Goal: Find contact information: Find contact information

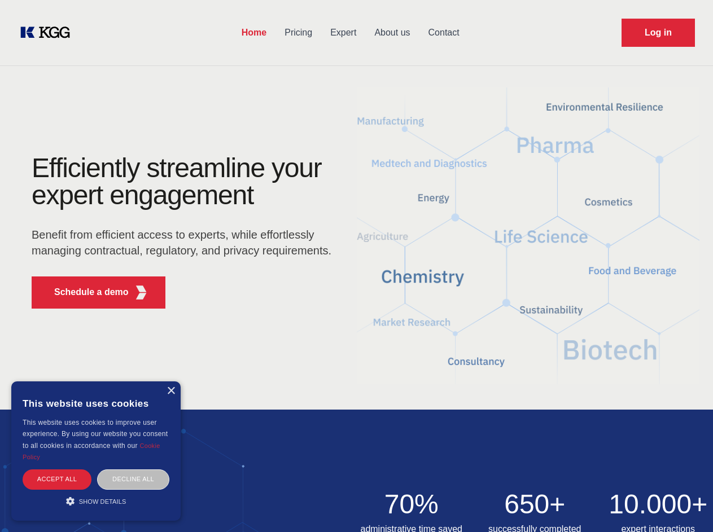
click at [356, 266] on div "Efficiently streamline your expert engagement Benefit from efficient access to …" at bounding box center [185, 236] width 343 height 163
click at [85, 292] on p "Schedule a demo" at bounding box center [91, 293] width 75 height 14
click at [170, 391] on div "× This website uses cookies This website uses cookies to improve user experienc…" at bounding box center [95, 451] width 169 height 139
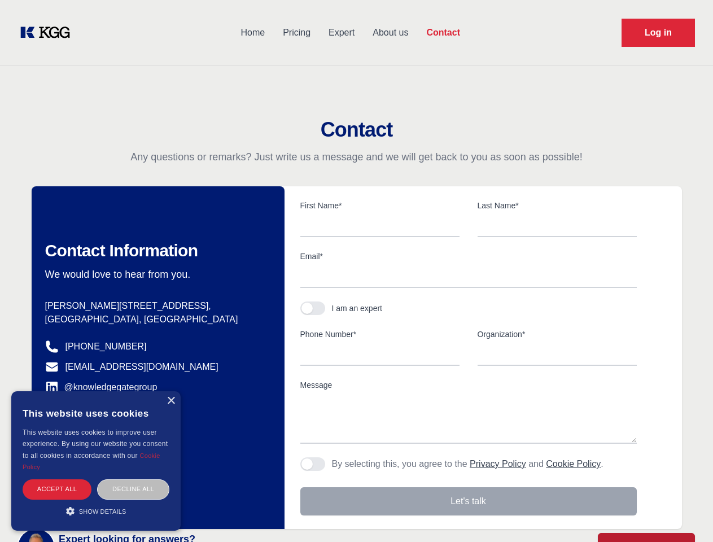
click at [57, 479] on div "Accept all" at bounding box center [57, 489] width 69 height 20
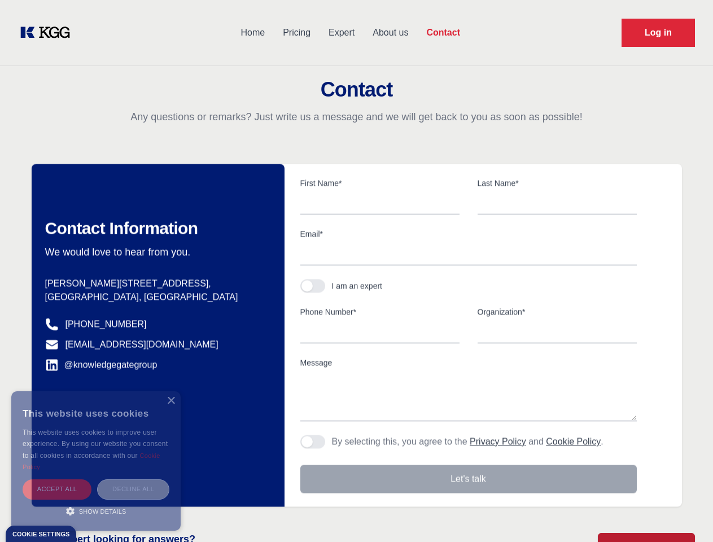
click at [133, 479] on div "Decline all" at bounding box center [133, 489] width 72 height 20
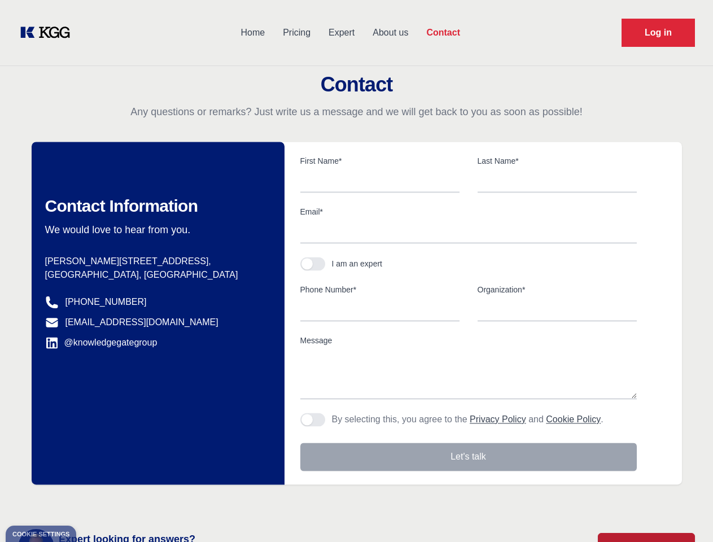
click at [96, 501] on main "Contact Any questions or remarks? Just write us a message and we will get back …" at bounding box center [356, 294] width 713 height 588
